Goal: Task Accomplishment & Management: Complete application form

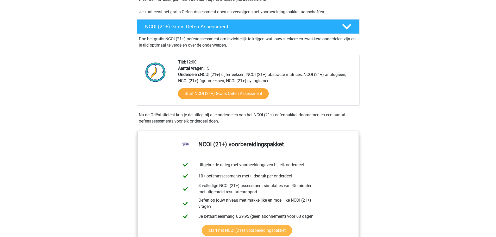
scroll to position [104, 0]
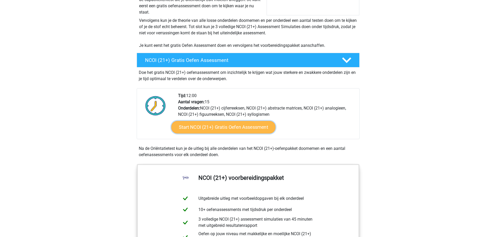
click at [233, 128] on link "Start NCOI (21+) Gratis Oefen Assessment" at bounding box center [223, 127] width 104 height 12
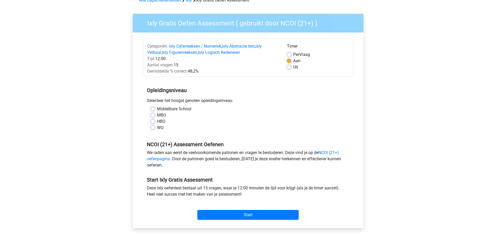
scroll to position [52, 0]
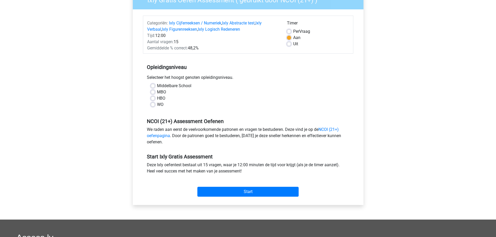
click at [156, 84] on div "Middelbare School" at bounding box center [248, 86] width 195 height 6
click at [151, 83] on div "Middelbare School" at bounding box center [248, 86] width 195 height 6
click at [157, 85] on label "Middelbare School" at bounding box center [174, 86] width 34 height 6
click at [151, 85] on input "Middelbare School" at bounding box center [153, 85] width 4 height 5
radio input "true"
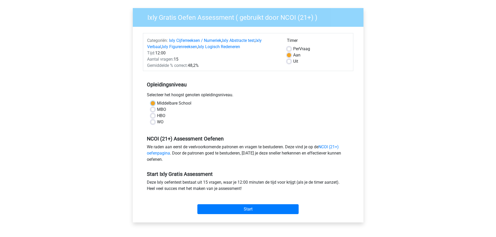
scroll to position [26, 0]
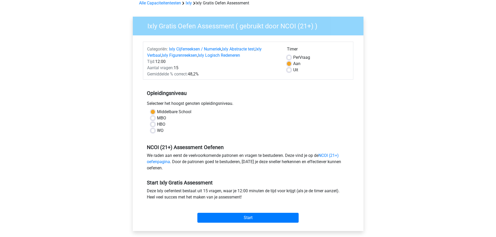
click at [293, 71] on label "Uit" at bounding box center [295, 70] width 5 height 6
click at [288, 71] on input "Uit" at bounding box center [289, 69] width 4 height 5
radio input "true"
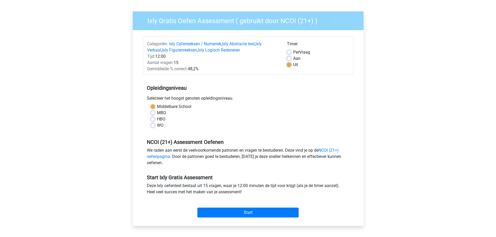
scroll to position [52, 0]
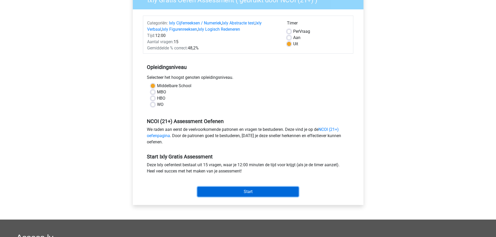
click at [229, 189] on input "Start" at bounding box center [247, 192] width 101 height 10
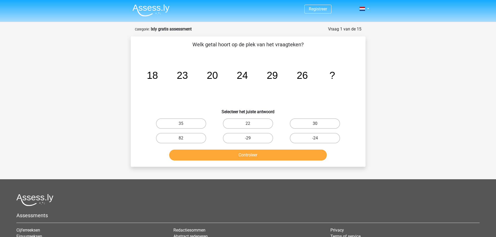
click at [326, 121] on label "30" at bounding box center [315, 123] width 50 height 10
click at [318, 124] on input "30" at bounding box center [316, 125] width 3 height 3
radio input "true"
click at [291, 153] on button "Controleer" at bounding box center [247, 155] width 157 height 11
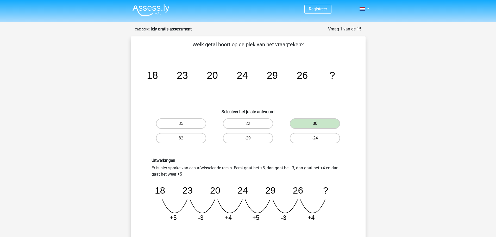
scroll to position [104, 0]
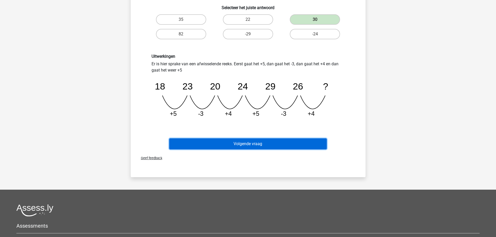
click at [297, 145] on button "Volgende vraag" at bounding box center [247, 143] width 157 height 11
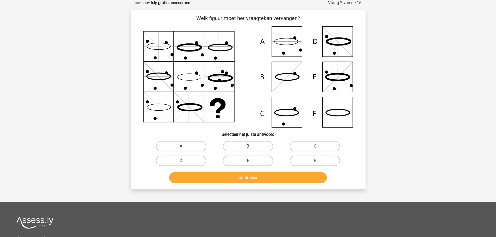
scroll to position [26, 0]
click at [255, 143] on label "B" at bounding box center [248, 146] width 50 height 10
click at [251, 146] on input "B" at bounding box center [249, 147] width 3 height 3
radio input "true"
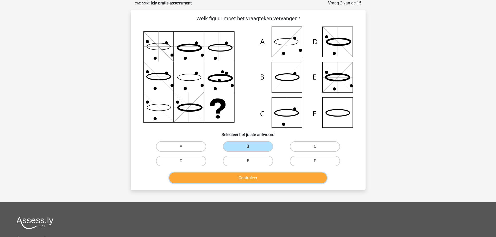
click at [247, 177] on button "Controleer" at bounding box center [247, 177] width 157 height 11
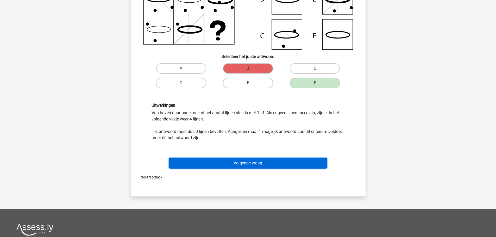
click at [300, 164] on button "Volgende vraag" at bounding box center [247, 163] width 157 height 11
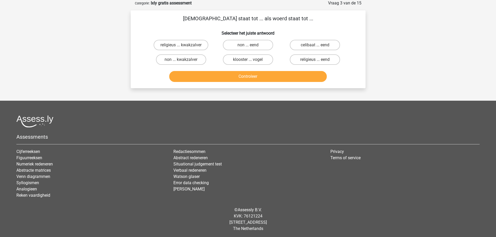
scroll to position [0, 0]
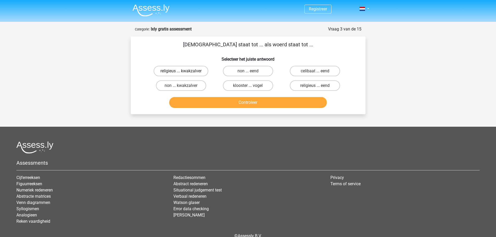
click at [191, 72] on label "religieus ... kwakzalver" at bounding box center [180, 71] width 55 height 10
click at [184, 72] on input "religieus ... kwakzalver" at bounding box center [182, 72] width 3 height 3
radio input "true"
click at [316, 87] on input "religieus ... eend" at bounding box center [316, 87] width 3 height 3
radio input "true"
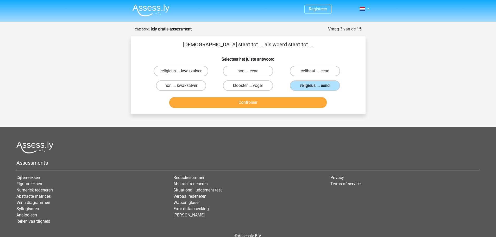
click at [197, 67] on label "religieus ... kwakzalver" at bounding box center [180, 71] width 55 height 10
click at [184, 71] on input "religieus ... kwakzalver" at bounding box center [182, 72] width 3 height 3
radio input "true"
click at [264, 102] on button "Controleer" at bounding box center [247, 102] width 157 height 11
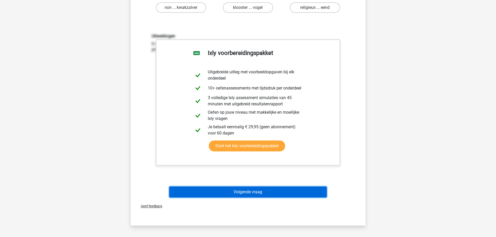
click at [266, 191] on button "Volgende vraag" at bounding box center [247, 192] width 157 height 11
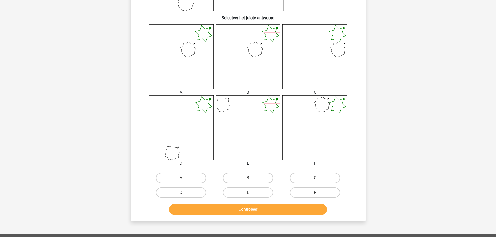
scroll to position [182, 0]
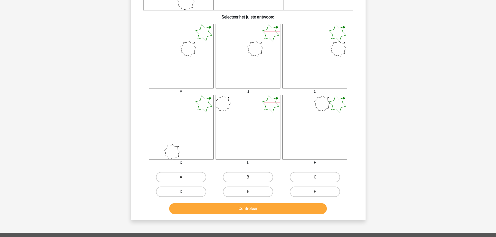
click at [192, 189] on label "D" at bounding box center [181, 192] width 50 height 10
click at [184, 192] on input "D" at bounding box center [182, 193] width 3 height 3
radio input "true"
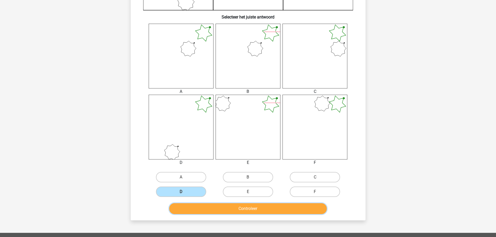
click at [189, 205] on button "Controleer" at bounding box center [247, 208] width 157 height 11
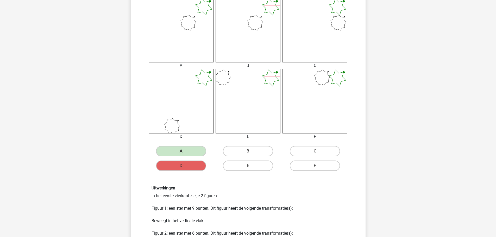
scroll to position [286, 0]
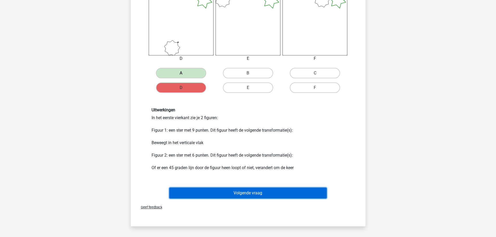
click at [209, 191] on button "Volgende vraag" at bounding box center [247, 193] width 157 height 11
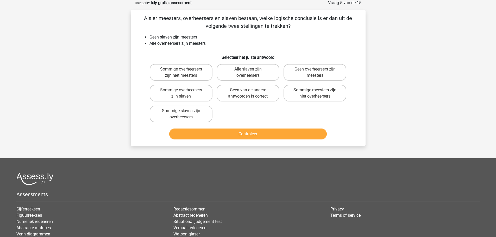
scroll to position [26, 0]
click at [254, 93] on label "Geen van de andere antwoorden is correct" at bounding box center [247, 93] width 63 height 17
click at [251, 93] on input "Geen van de andere antwoorden is correct" at bounding box center [249, 91] width 3 height 3
radio input "true"
click at [235, 133] on button "Controleer" at bounding box center [247, 134] width 157 height 11
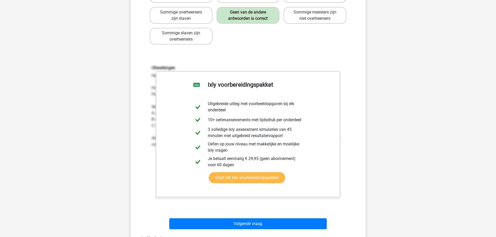
scroll to position [182, 0]
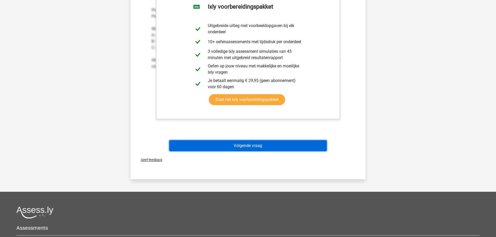
click at [263, 144] on button "Volgende vraag" at bounding box center [247, 145] width 157 height 11
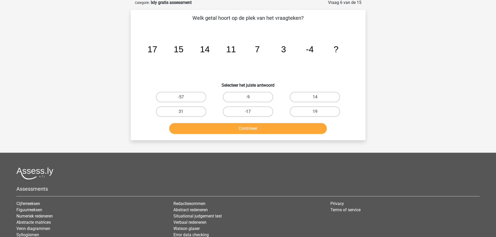
scroll to position [26, 0]
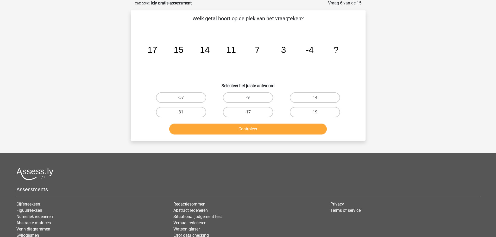
click at [254, 98] on label "-9" at bounding box center [248, 97] width 50 height 10
click at [251, 98] on input "-9" at bounding box center [249, 99] width 3 height 3
radio input "true"
click at [249, 126] on button "Controleer" at bounding box center [247, 129] width 157 height 11
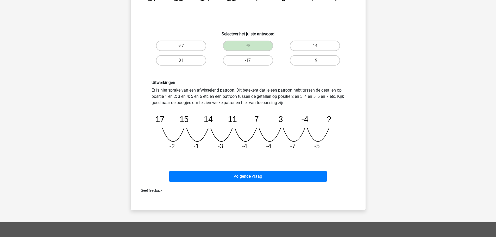
scroll to position [78, 0]
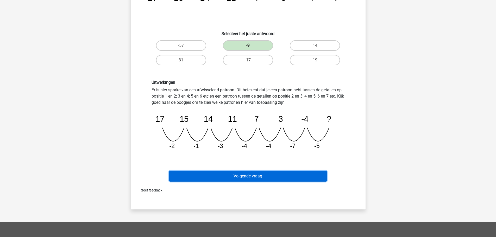
click at [258, 168] on div "Volgende vraag" at bounding box center [248, 174] width 218 height 17
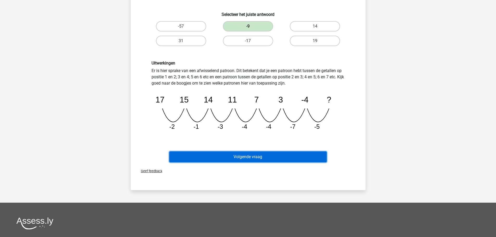
scroll to position [104, 0]
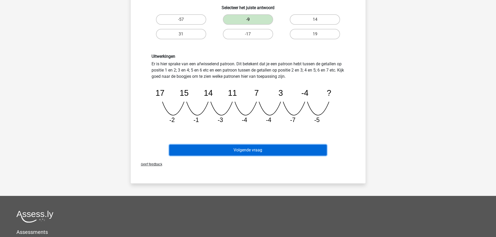
click at [262, 146] on button "Volgende vraag" at bounding box center [247, 150] width 157 height 11
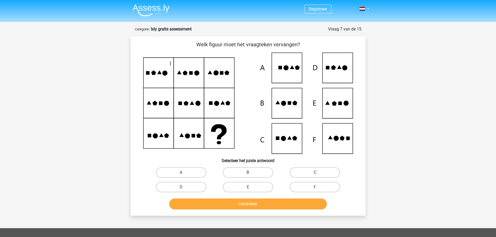
scroll to position [26, 0]
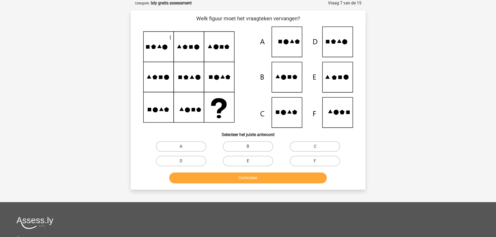
click at [234, 157] on label "E" at bounding box center [248, 161] width 50 height 10
click at [248, 161] on input "E" at bounding box center [249, 162] width 3 height 3
radio input "true"
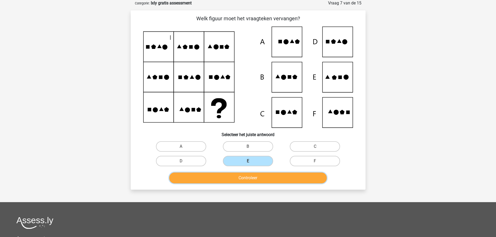
click at [249, 178] on button "Controleer" at bounding box center [247, 177] width 157 height 11
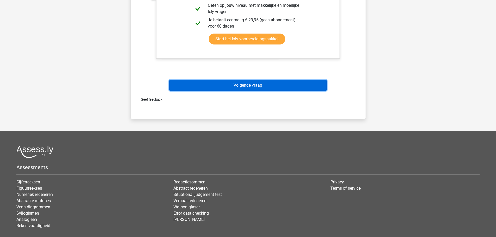
click at [226, 87] on button "Volgende vraag" at bounding box center [247, 85] width 157 height 11
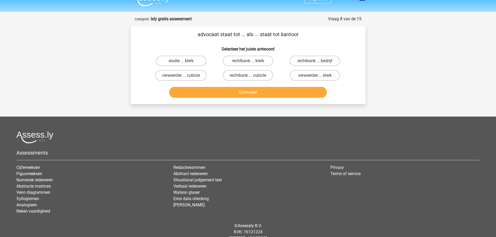
scroll to position [0, 0]
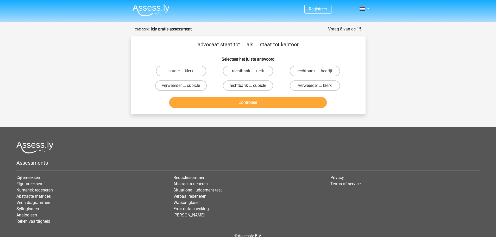
click at [245, 81] on label "rechtbank ... cubicle" at bounding box center [248, 85] width 50 height 10
click at [248, 86] on input "rechtbank ... cubicle" at bounding box center [249, 87] width 3 height 3
radio input "true"
click at [329, 69] on label "rechtbank ... bedrijf" at bounding box center [315, 71] width 50 height 10
click at [318, 71] on input "rechtbank ... bedrijf" at bounding box center [316, 72] width 3 height 3
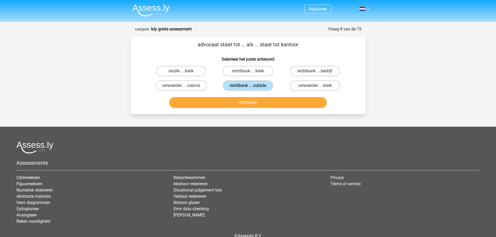
radio input "true"
click at [264, 104] on button "Controleer" at bounding box center [247, 102] width 157 height 11
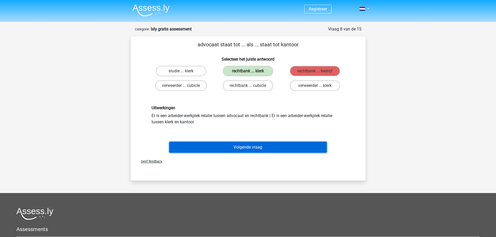
click at [257, 143] on button "Volgende vraag" at bounding box center [247, 147] width 157 height 11
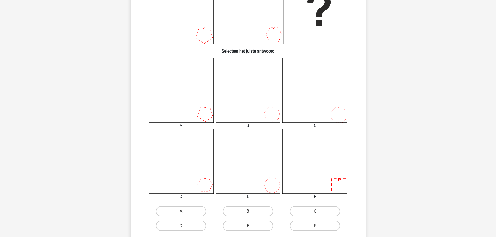
scroll to position [156, 0]
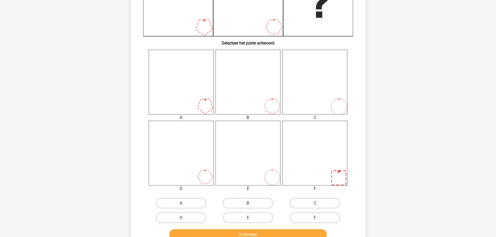
click at [315, 215] on label "F" at bounding box center [315, 218] width 50 height 10
click at [315, 218] on input "F" at bounding box center [316, 219] width 3 height 3
radio input "true"
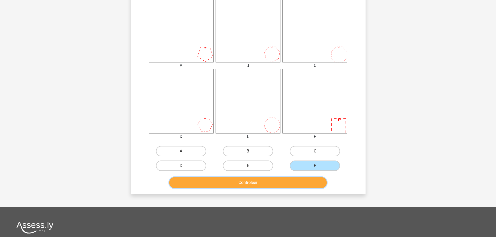
click at [306, 181] on button "Controleer" at bounding box center [247, 182] width 157 height 11
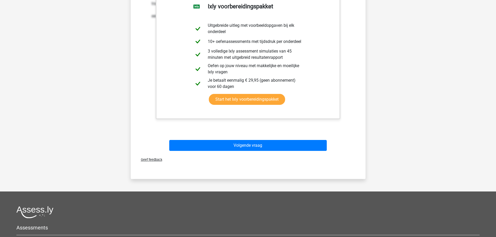
scroll to position [416, 0]
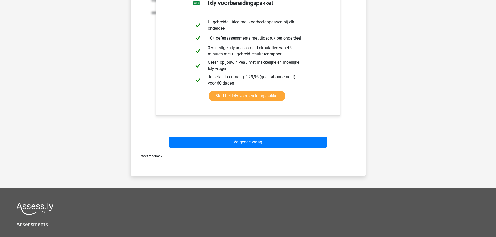
click at [286, 136] on div "Volgende vraag" at bounding box center [248, 140] width 218 height 17
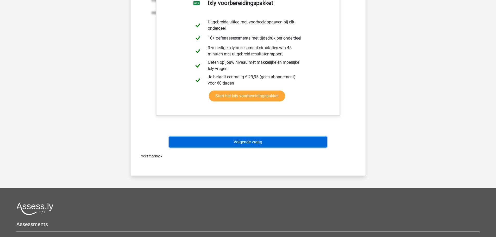
click at [287, 145] on button "Volgende vraag" at bounding box center [247, 142] width 157 height 11
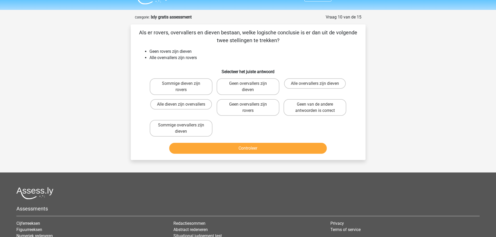
scroll to position [0, 0]
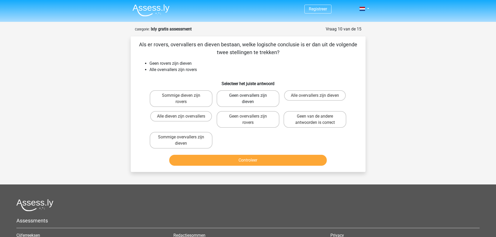
click at [241, 94] on label "Geen overvallers zijn dieven" at bounding box center [247, 98] width 63 height 17
click at [248, 95] on input "Geen overvallers zijn dieven" at bounding box center [249, 96] width 3 height 3
radio input "true"
click at [263, 158] on button "Controleer" at bounding box center [247, 160] width 157 height 11
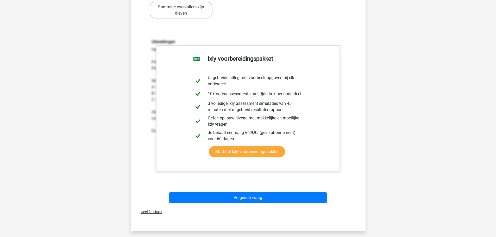
scroll to position [260, 0]
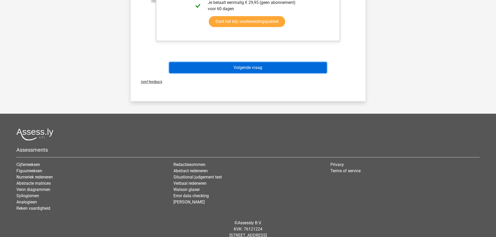
click at [231, 66] on button "Volgende vraag" at bounding box center [247, 67] width 157 height 11
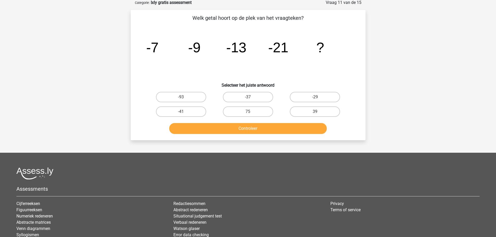
scroll to position [26, 0]
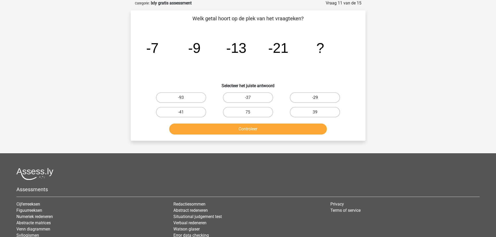
click at [311, 99] on label "-29" at bounding box center [315, 97] width 50 height 10
click at [315, 99] on input "-29" at bounding box center [316, 99] width 3 height 3
radio input "true"
click at [283, 133] on button "Controleer" at bounding box center [247, 129] width 157 height 11
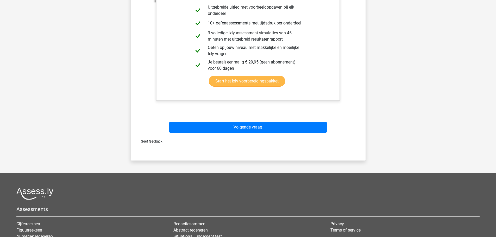
scroll to position [130, 0]
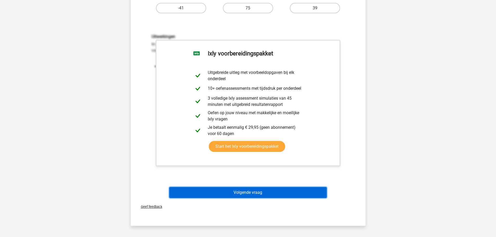
click at [260, 194] on button "Volgende vraag" at bounding box center [247, 192] width 157 height 11
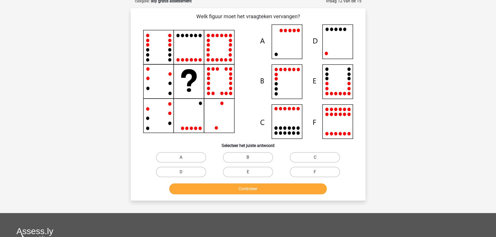
scroll to position [26, 0]
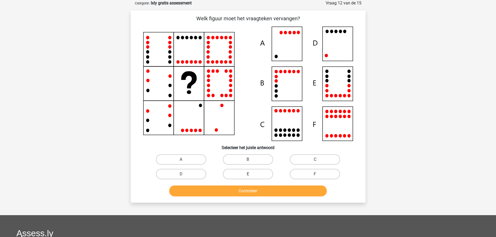
click at [237, 174] on label "E" at bounding box center [248, 174] width 50 height 10
click at [248, 174] on input "E" at bounding box center [249, 175] width 3 height 3
radio input "true"
click at [234, 186] on button "Controleer" at bounding box center [247, 190] width 157 height 11
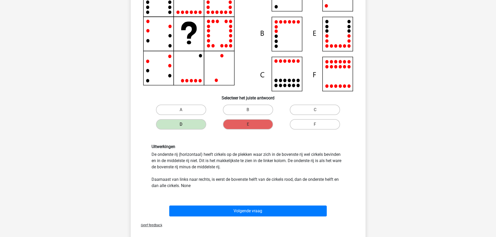
scroll to position [104, 0]
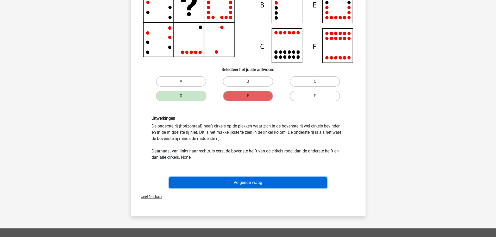
click at [221, 181] on button "Volgende vraag" at bounding box center [247, 182] width 157 height 11
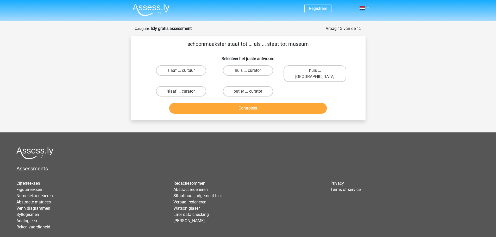
scroll to position [0, 0]
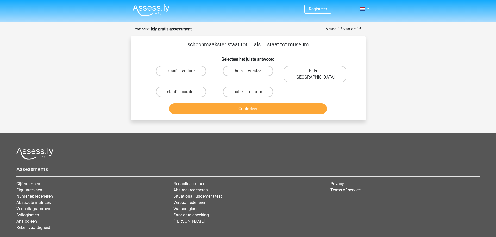
click at [313, 68] on label "huis ... louvre" at bounding box center [314, 74] width 63 height 17
click at [315, 71] on input "huis ... louvre" at bounding box center [316, 72] width 3 height 3
radio input "true"
click at [247, 103] on button "Controleer" at bounding box center [247, 108] width 157 height 11
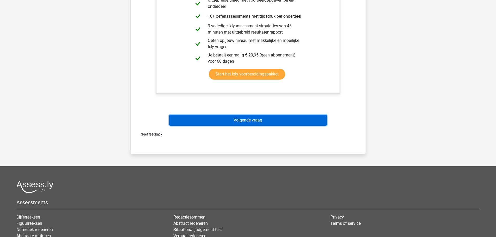
click at [225, 115] on button "Volgende vraag" at bounding box center [247, 120] width 157 height 11
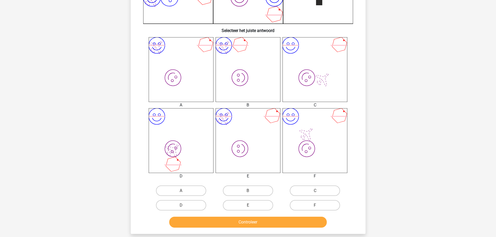
scroll to position [182, 0]
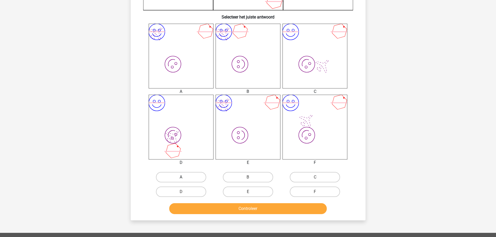
click at [181, 173] on label "A" at bounding box center [181, 177] width 50 height 10
click at [181, 177] on input "A" at bounding box center [182, 178] width 3 height 3
radio input "true"
click at [209, 203] on div "Controleer" at bounding box center [248, 207] width 218 height 17
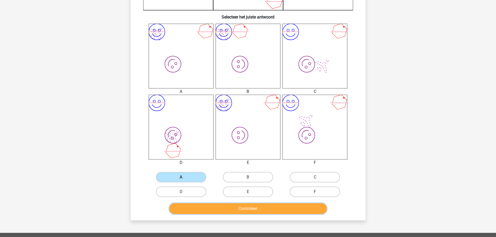
click at [211, 206] on button "Controleer" at bounding box center [247, 208] width 157 height 11
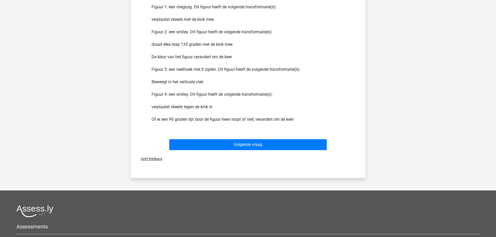
scroll to position [416, 0]
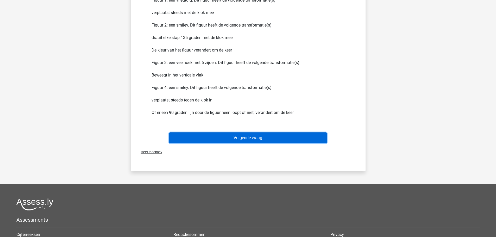
click at [233, 135] on button "Volgende vraag" at bounding box center [247, 137] width 157 height 11
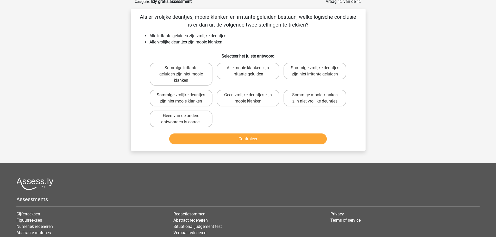
scroll to position [26, 0]
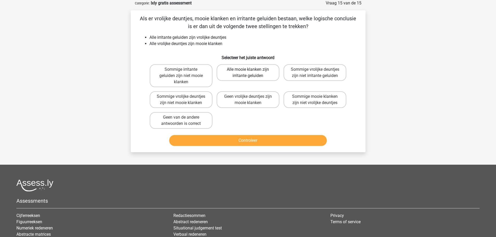
click at [245, 68] on label "Alle mooie klanken zijn irritante geluiden" at bounding box center [247, 72] width 63 height 17
click at [248, 69] on input "Alle mooie klanken zijn irritante geluiden" at bounding box center [249, 70] width 3 height 3
radio input "true"
click at [241, 135] on div "Controleer" at bounding box center [248, 139] width 218 height 17
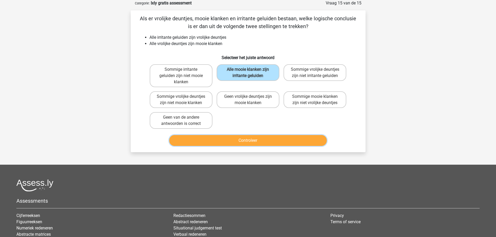
click at [241, 137] on button "Controleer" at bounding box center [247, 140] width 157 height 11
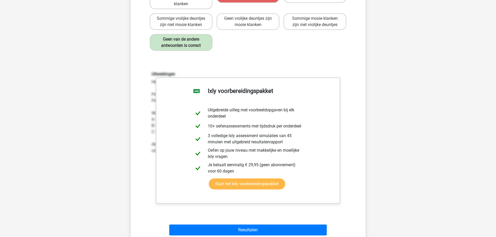
scroll to position [234, 0]
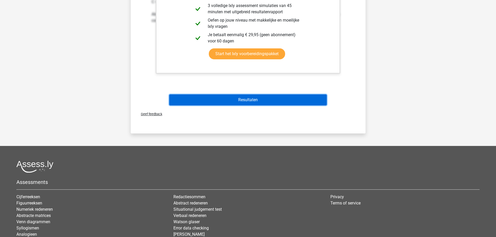
click at [233, 98] on button "Resultaten" at bounding box center [247, 99] width 157 height 11
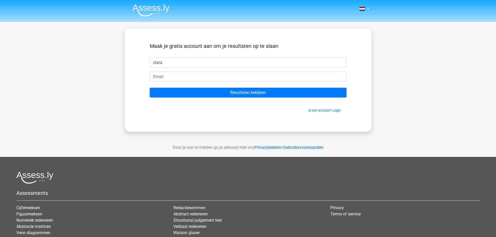
type input "clara"
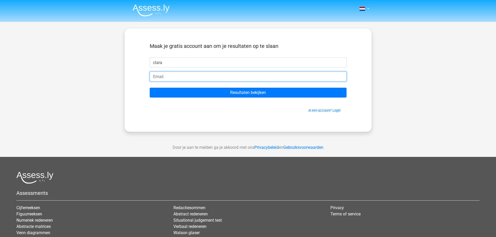
drag, startPoint x: 172, startPoint y: 78, endPoint x: 176, endPoint y: 80, distance: 4.8
click at [173, 81] on input "email" at bounding box center [248, 77] width 197 height 10
type input "claramarinhogotkze@gmail.com"
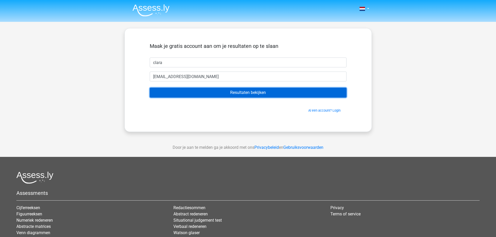
click at [204, 89] on input "Resultaten bekijken" at bounding box center [248, 93] width 197 height 10
